Goal: Navigation & Orientation: Find specific page/section

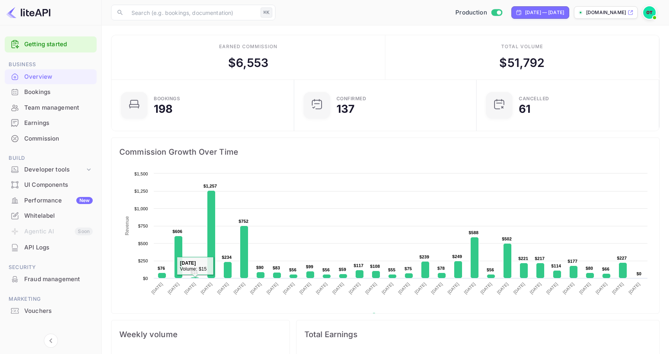
scroll to position [127, 178]
click at [57, 215] on div "Whitelabel" at bounding box center [58, 215] width 69 height 9
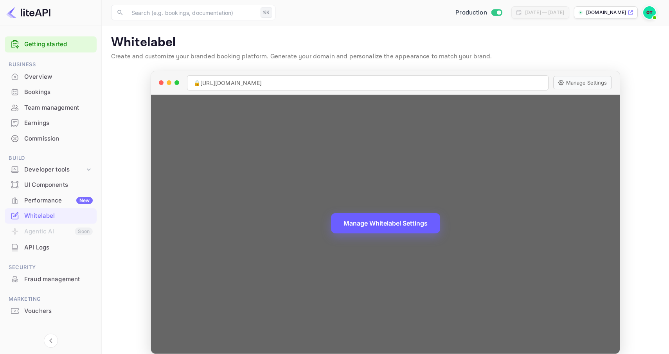
scroll to position [9, 0]
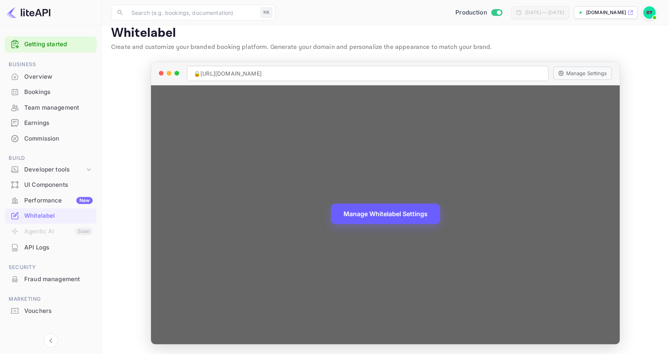
click at [417, 218] on button "Manage Whitelabel Settings" at bounding box center [385, 214] width 109 height 20
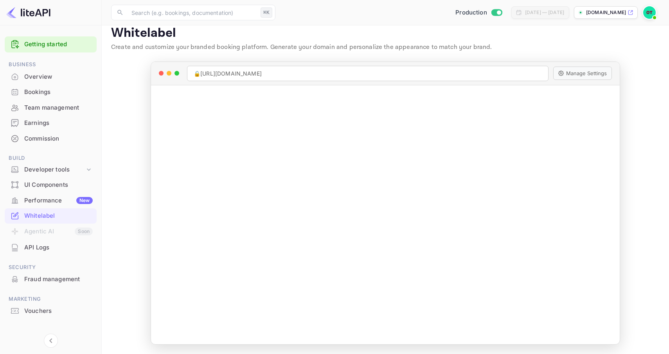
click at [56, 219] on div "Whitelabel" at bounding box center [58, 215] width 69 height 9
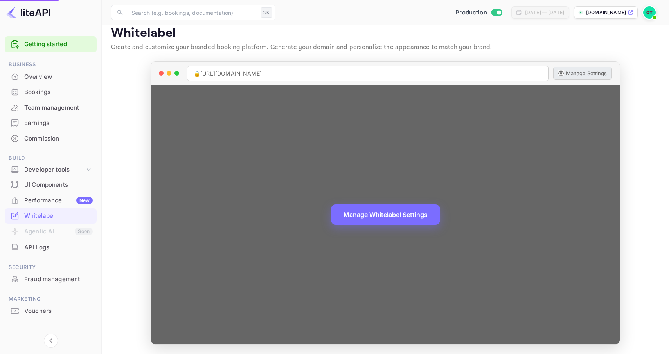
scroll to position [0, 0]
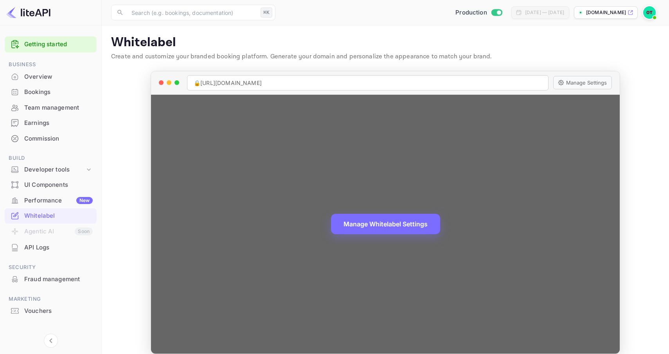
click at [575, 71] on div "🔒 [URL][DOMAIN_NAME] Manage Settings" at bounding box center [385, 82] width 469 height 23
click at [581, 82] on button "Manage Settings" at bounding box center [583, 82] width 59 height 13
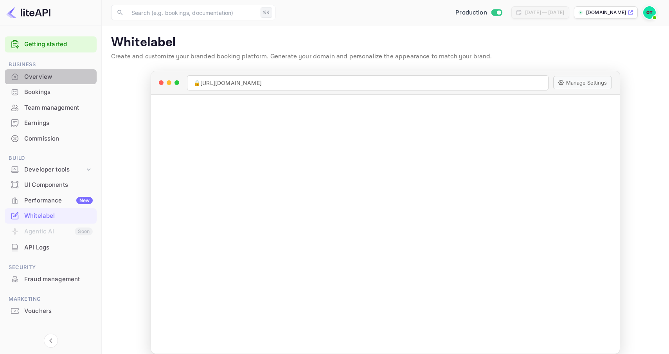
click at [34, 77] on div "Overview" at bounding box center [58, 76] width 69 height 9
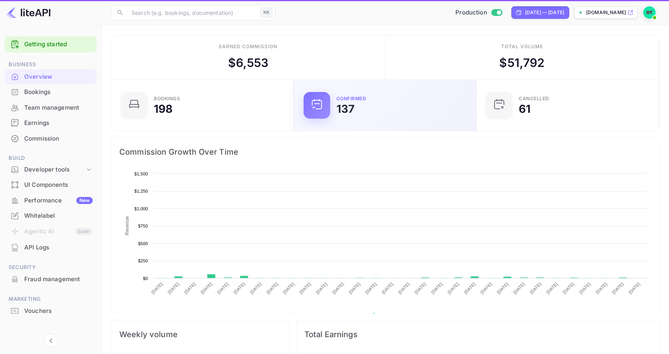
scroll to position [127, 178]
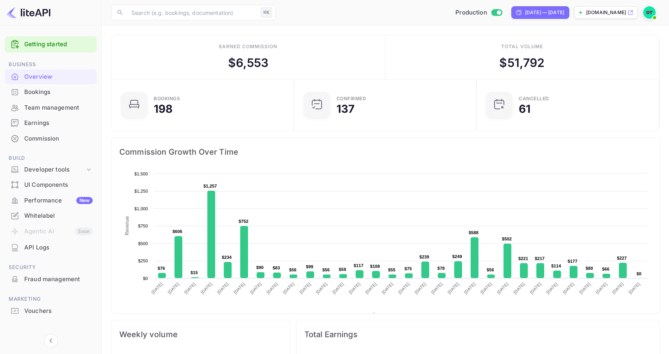
click at [392, 16] on div "Production [DATE] — [DATE] [DOMAIN_NAME]" at bounding box center [469, 12] width 381 height 14
click at [88, 172] on icon at bounding box center [89, 170] width 8 height 8
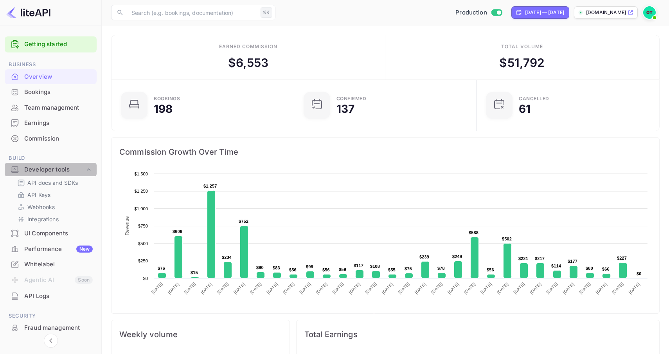
click at [90, 171] on icon at bounding box center [89, 170] width 8 height 8
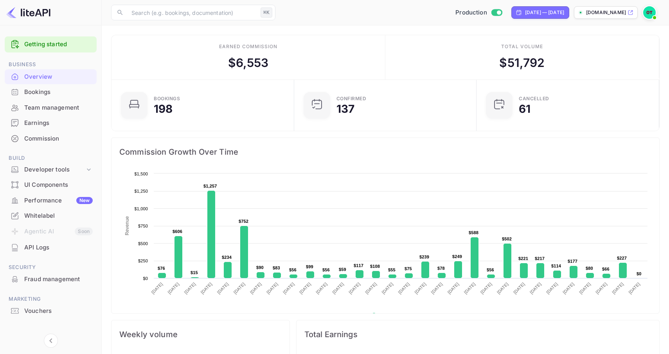
click at [643, 12] on div at bounding box center [650, 12] width 14 height 14
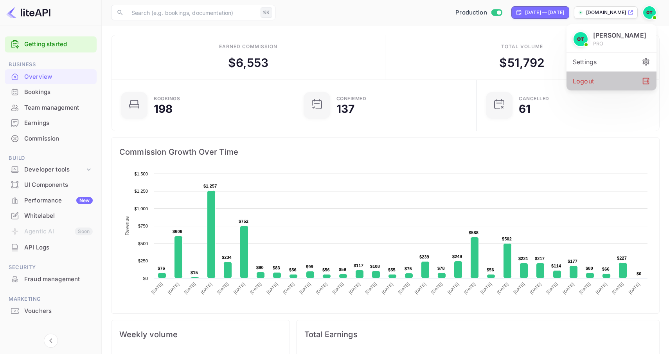
click at [602, 77] on div "Logout" at bounding box center [612, 81] width 90 height 19
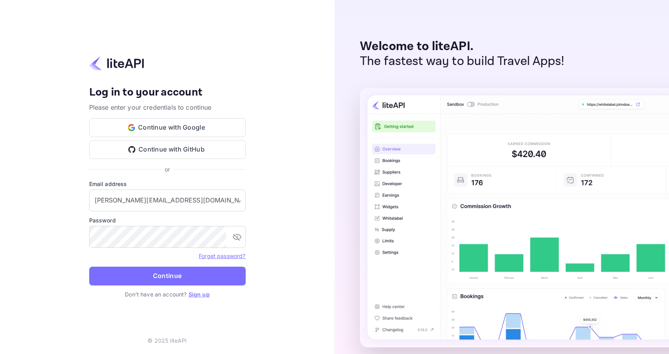
click at [290, 206] on div "Your account has been created successfully, a confirmation link has been sent t…" at bounding box center [167, 177] width 335 height 354
click at [218, 204] on input "[PERSON_NAME][EMAIL_ADDRESS][DOMAIN_NAME]" at bounding box center [167, 200] width 157 height 22
type input "[EMAIL_ADDRESS][DOMAIN_NAME]"
click at [147, 209] on input "[EMAIL_ADDRESS][DOMAIN_NAME]" at bounding box center [167, 200] width 157 height 22
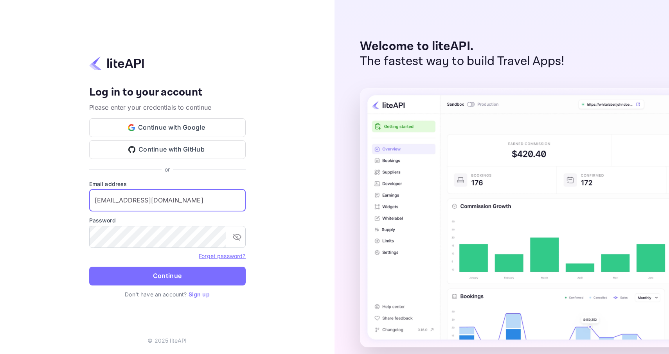
click at [147, 205] on input "[EMAIL_ADDRESS][DOMAIN_NAME]" at bounding box center [167, 200] width 157 height 22
click at [239, 231] on button "toggle password visibility" at bounding box center [237, 237] width 16 height 16
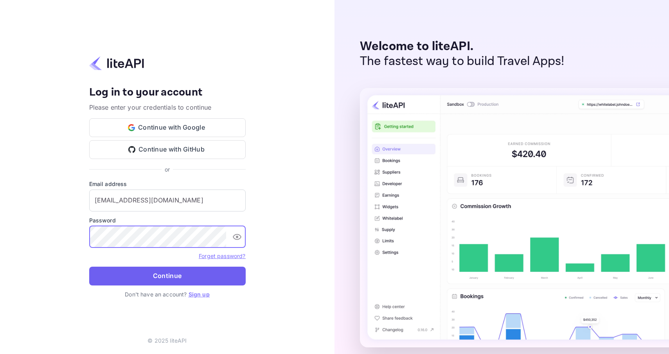
click at [155, 274] on button "Continue" at bounding box center [167, 276] width 157 height 19
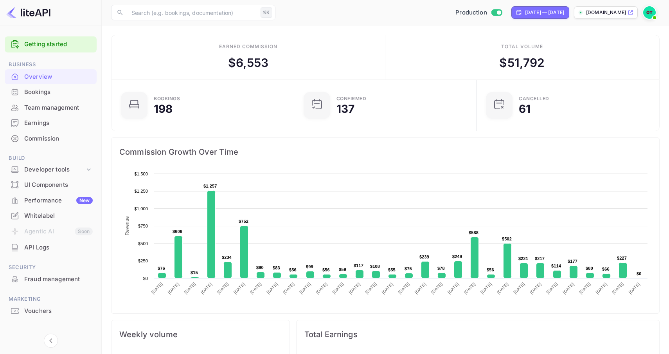
scroll to position [127, 178]
click at [54, 313] on div "Vouchers" at bounding box center [58, 311] width 69 height 9
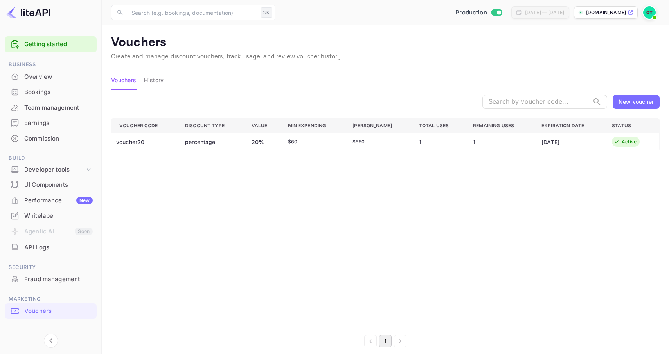
click at [407, 63] on div "Vouchers Create and manage discount vouchers, track usage, and review voucher h…" at bounding box center [385, 50] width 549 height 30
click at [391, 55] on p "Create and manage discount vouchers, track usage, and review voucher history." at bounding box center [385, 56] width 549 height 9
click at [57, 191] on div "UI Components" at bounding box center [51, 184] width 92 height 15
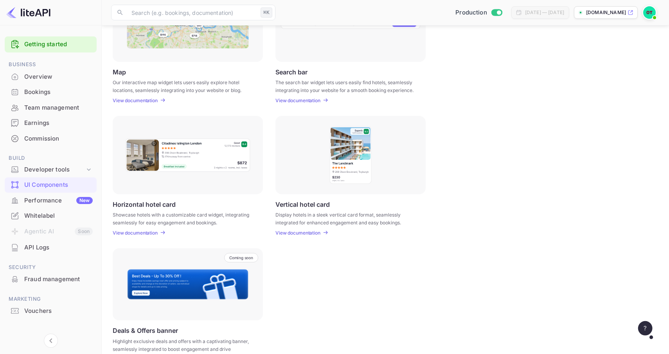
scroll to position [155, 0]
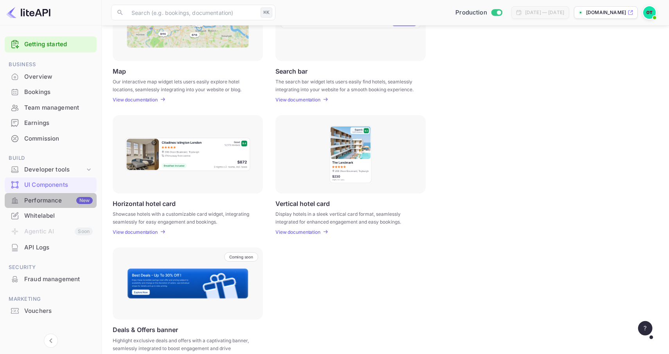
click at [63, 200] on div "Performance New" at bounding box center [58, 200] width 69 height 9
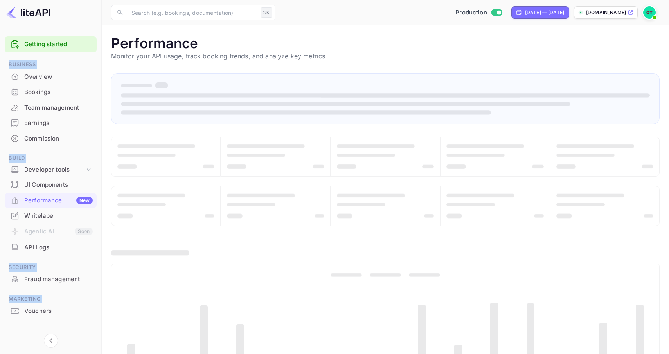
drag, startPoint x: 6, startPoint y: 62, endPoint x: 57, endPoint y: 312, distance: 255.7
click at [56, 313] on ul "Getting started Business Overview Bookings Team management Earnings Commission …" at bounding box center [51, 192] width 92 height 318
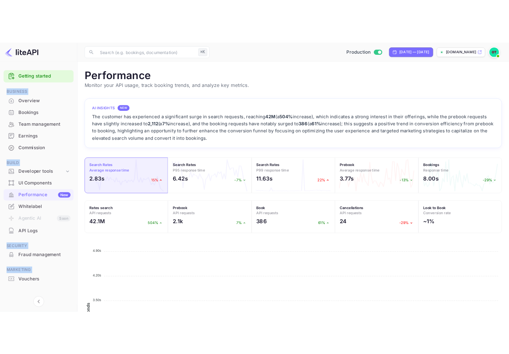
scroll to position [202, 549]
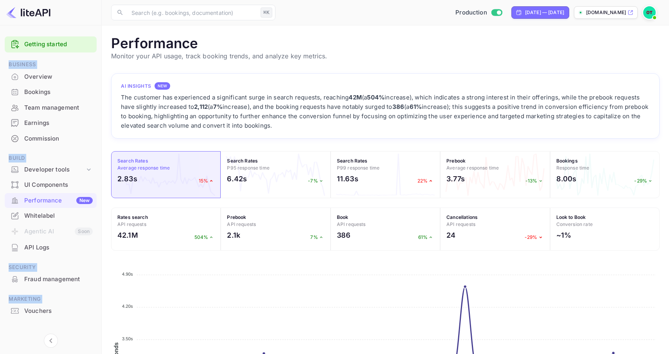
click at [84, 327] on div at bounding box center [51, 334] width 92 height 30
drag, startPoint x: 80, startPoint y: 326, endPoint x: 7, endPoint y: 63, distance: 273.0
click at [7, 63] on ul "Getting started Business Overview Bookings Team management Earnings Commission …" at bounding box center [51, 192] width 92 height 318
drag, startPoint x: 45, startPoint y: 80, endPoint x: 411, endPoint y: 2, distance: 373.9
click at [75, 320] on div at bounding box center [51, 334] width 92 height 30
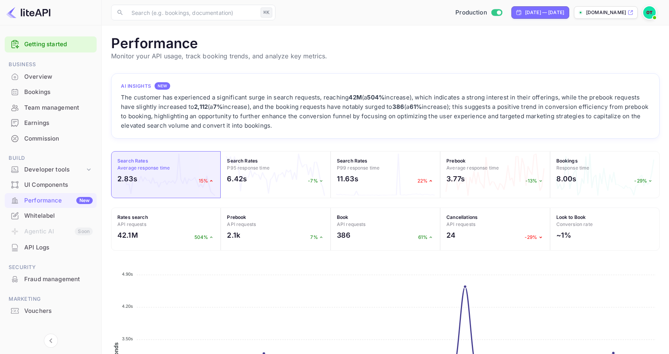
click at [49, 108] on div "Team management" at bounding box center [58, 107] width 69 height 9
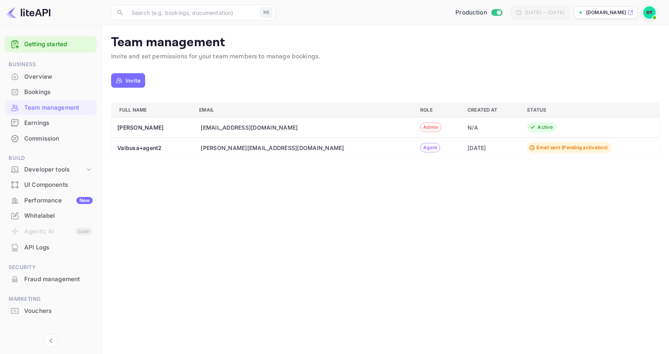
click at [339, 262] on main "Team management Invite and set permissions for your team members to manage book…" at bounding box center [386, 189] width 568 height 328
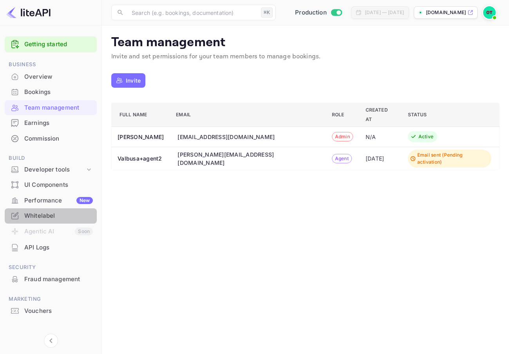
click at [42, 216] on div "Whitelabel" at bounding box center [58, 215] width 69 height 9
